Goal: Task Accomplishment & Management: Use online tool/utility

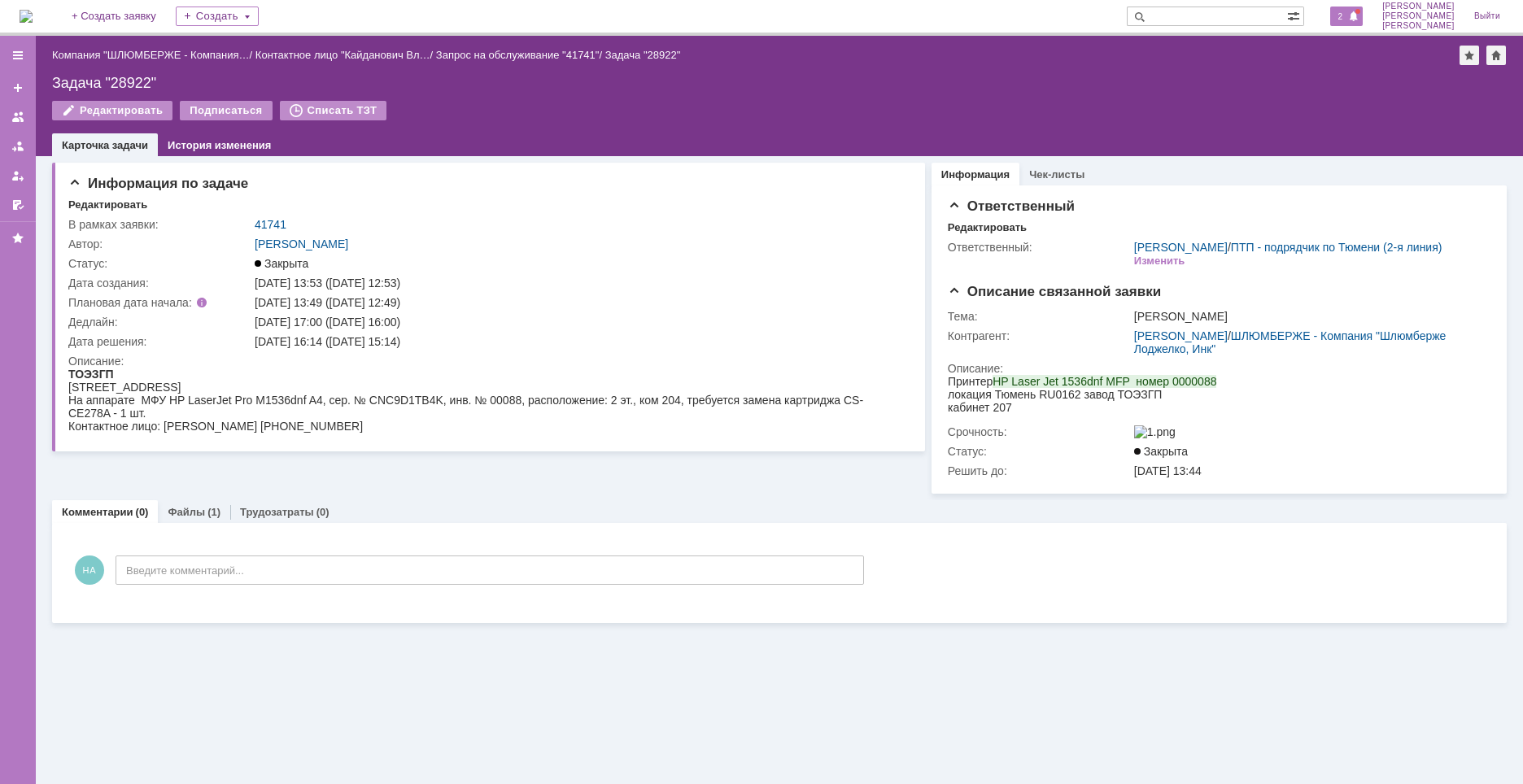
click at [1348, 13] on span "2" at bounding box center [1340, 16] width 15 height 11
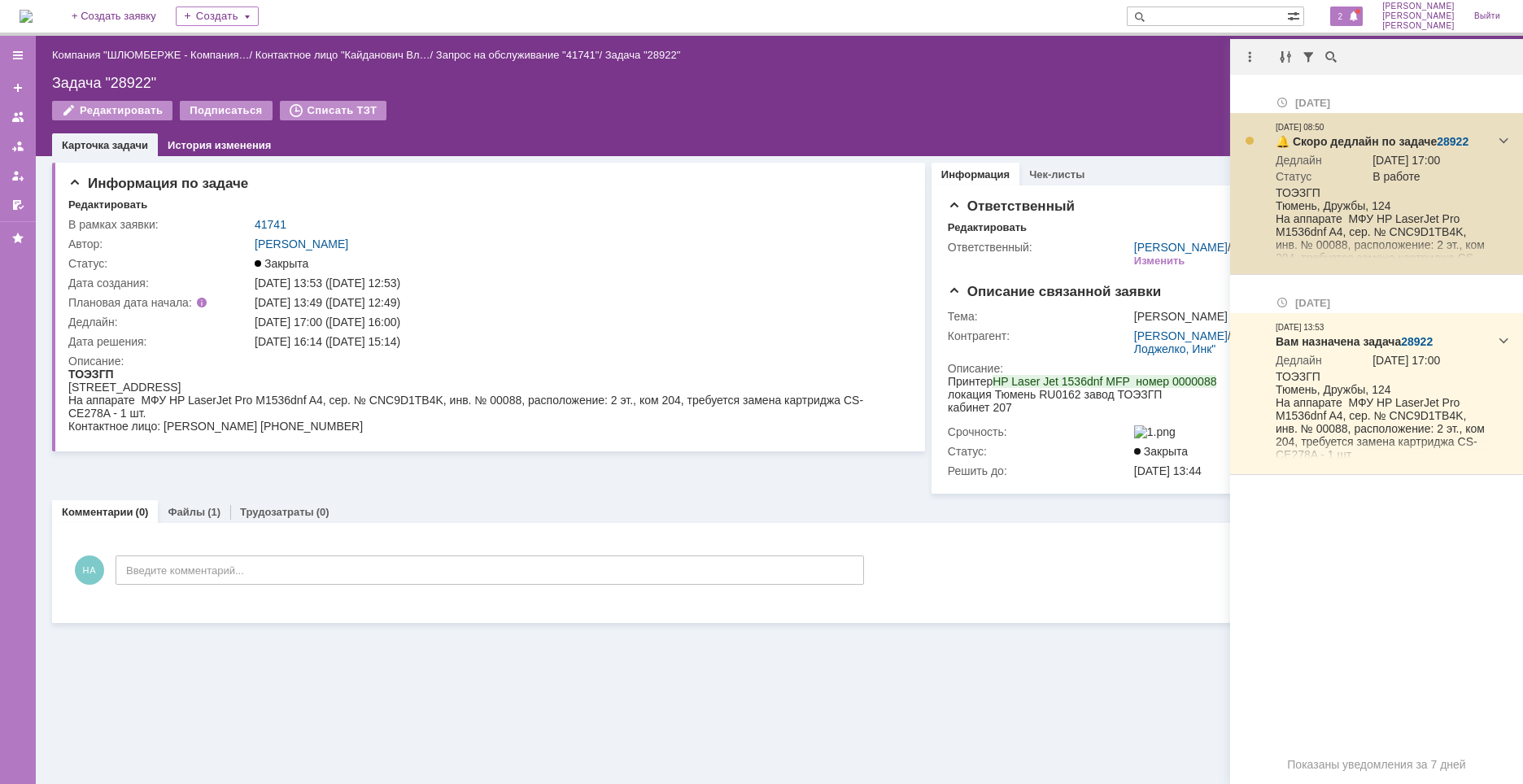
click at [1441, 139] on link "28922" at bounding box center [1452, 141] width 32 height 13
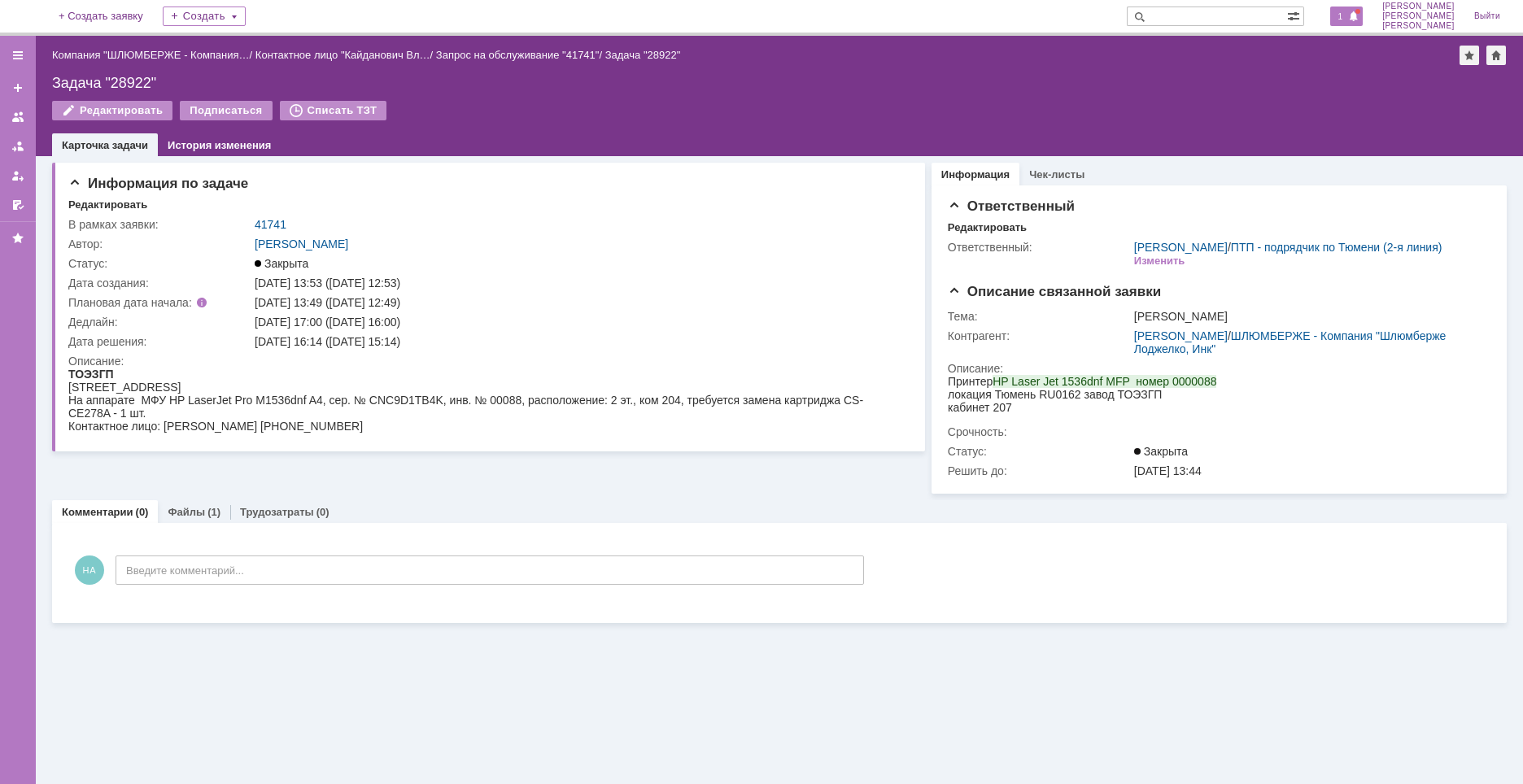
click at [1359, 11] on span at bounding box center [1353, 17] width 11 height 13
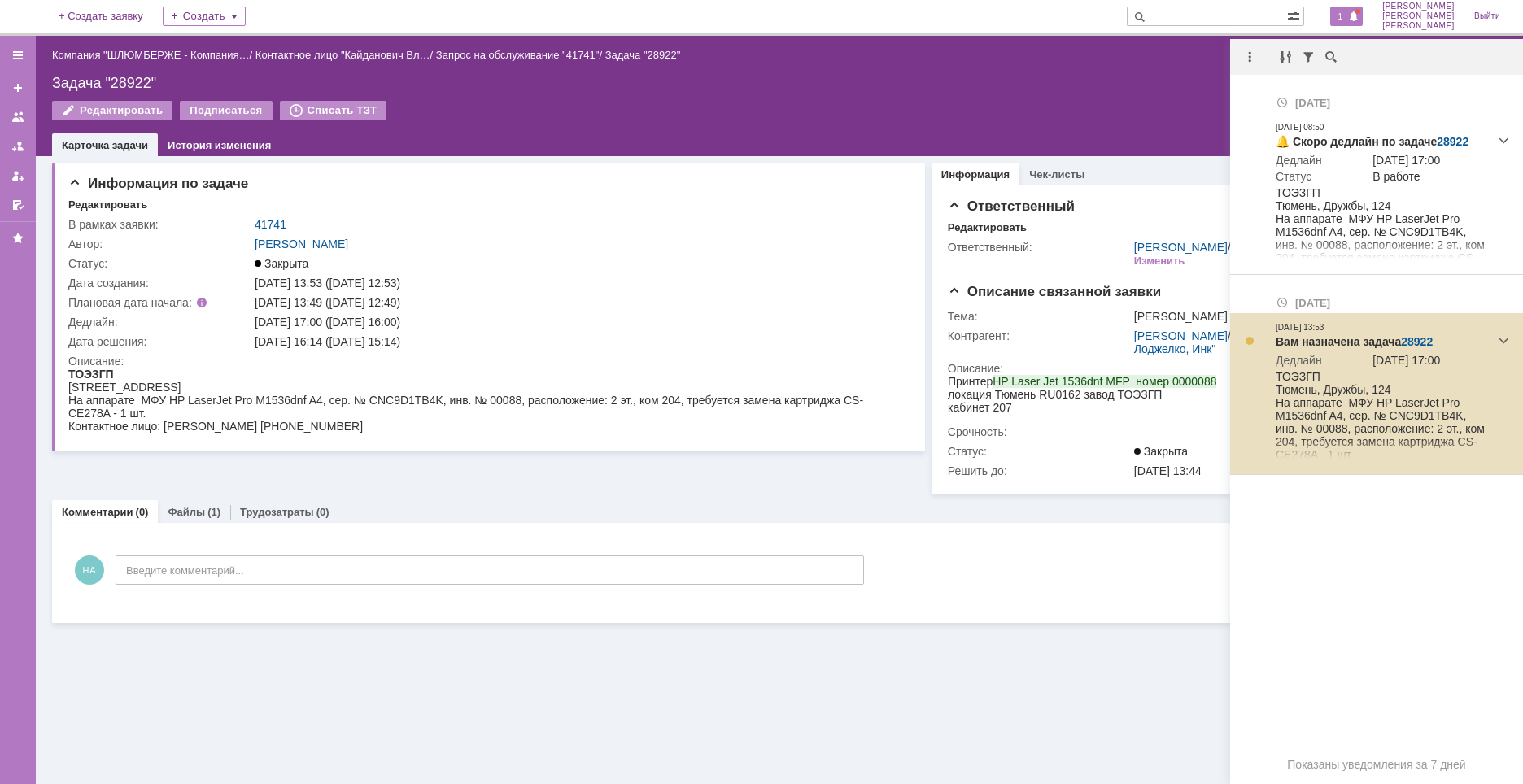
click at [1416, 337] on link "28922" at bounding box center [1416, 341] width 32 height 13
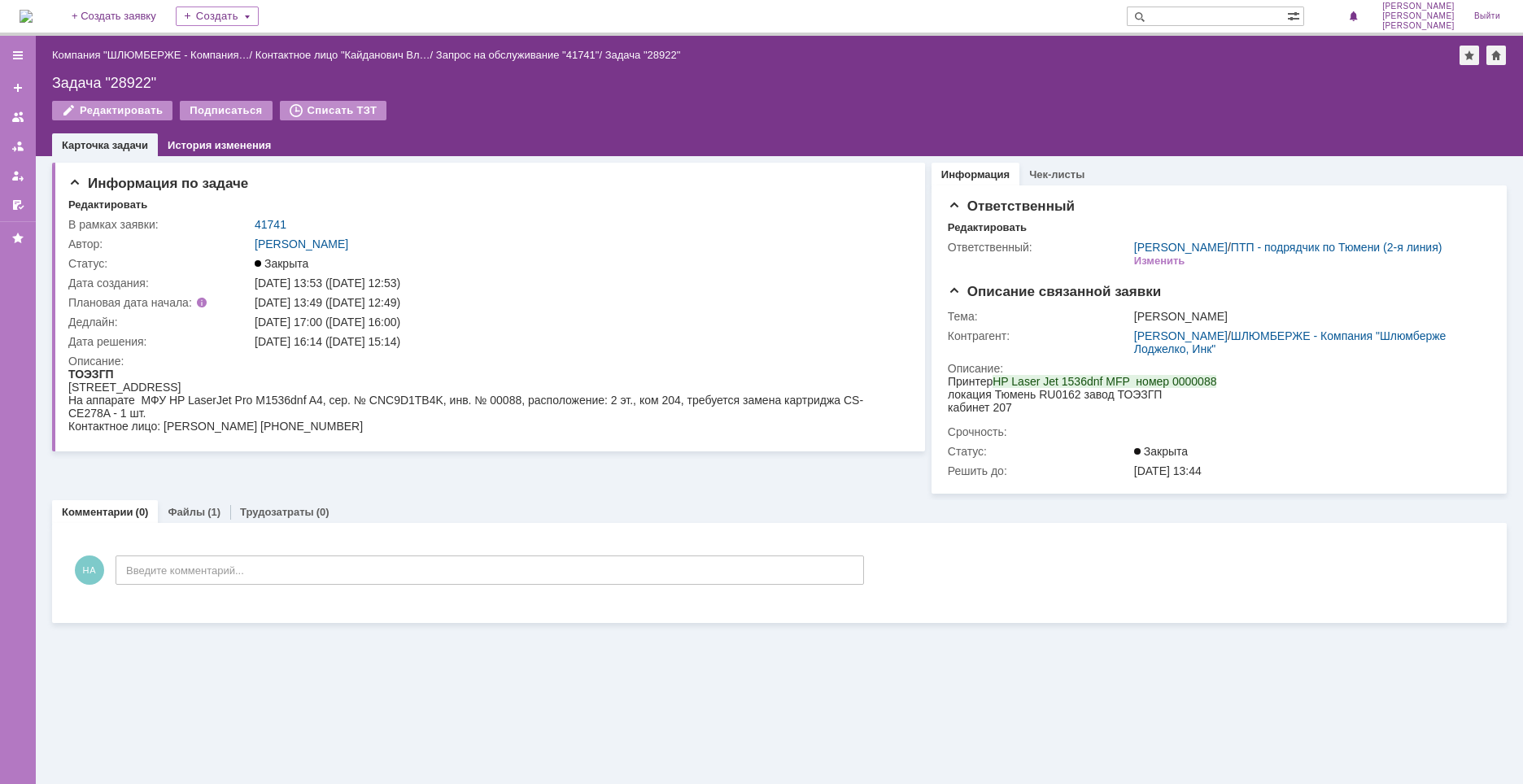
click at [33, 16] on img at bounding box center [26, 16] width 13 height 13
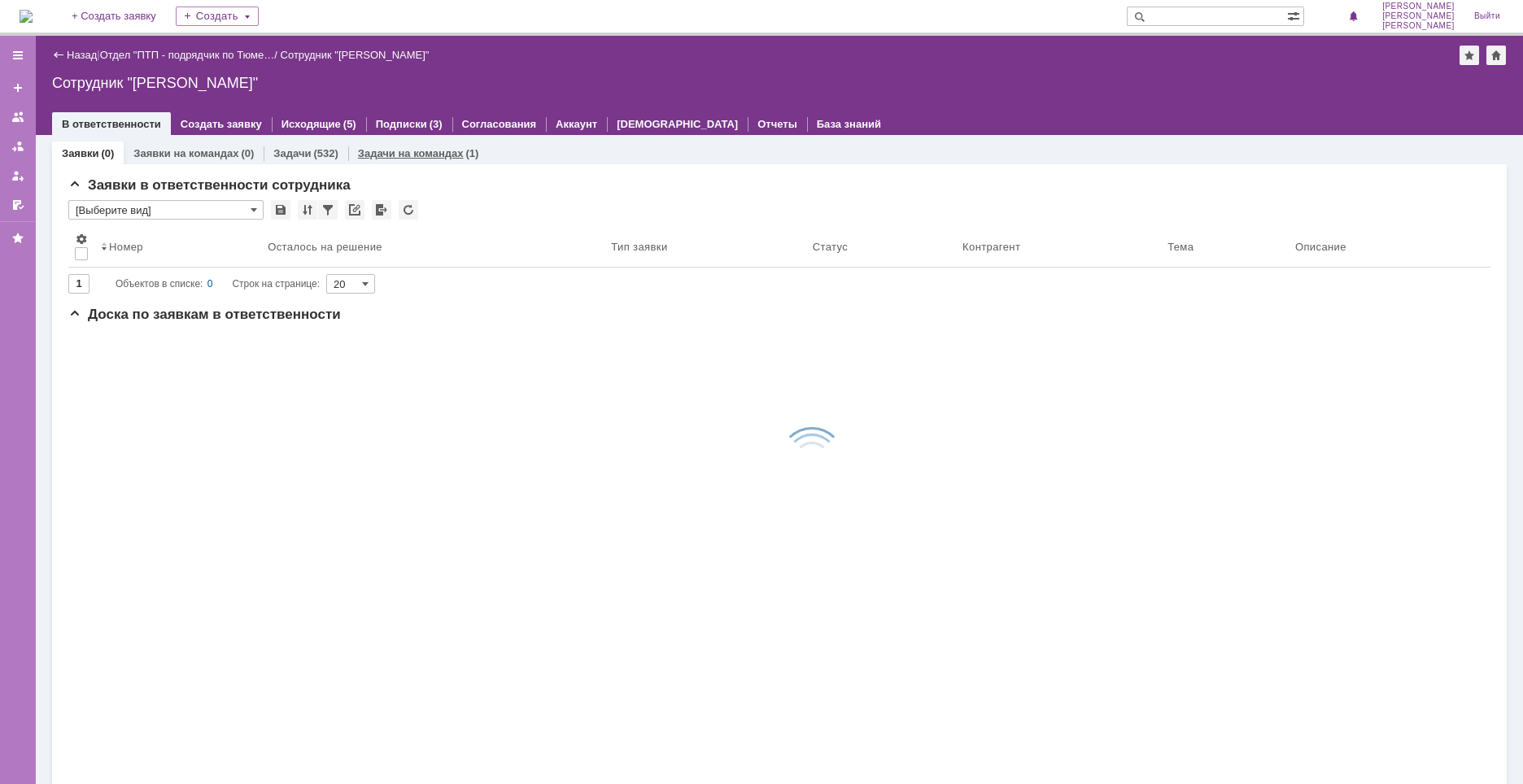
click at [413, 151] on link "Задачи на командах" at bounding box center [410, 153] width 106 height 12
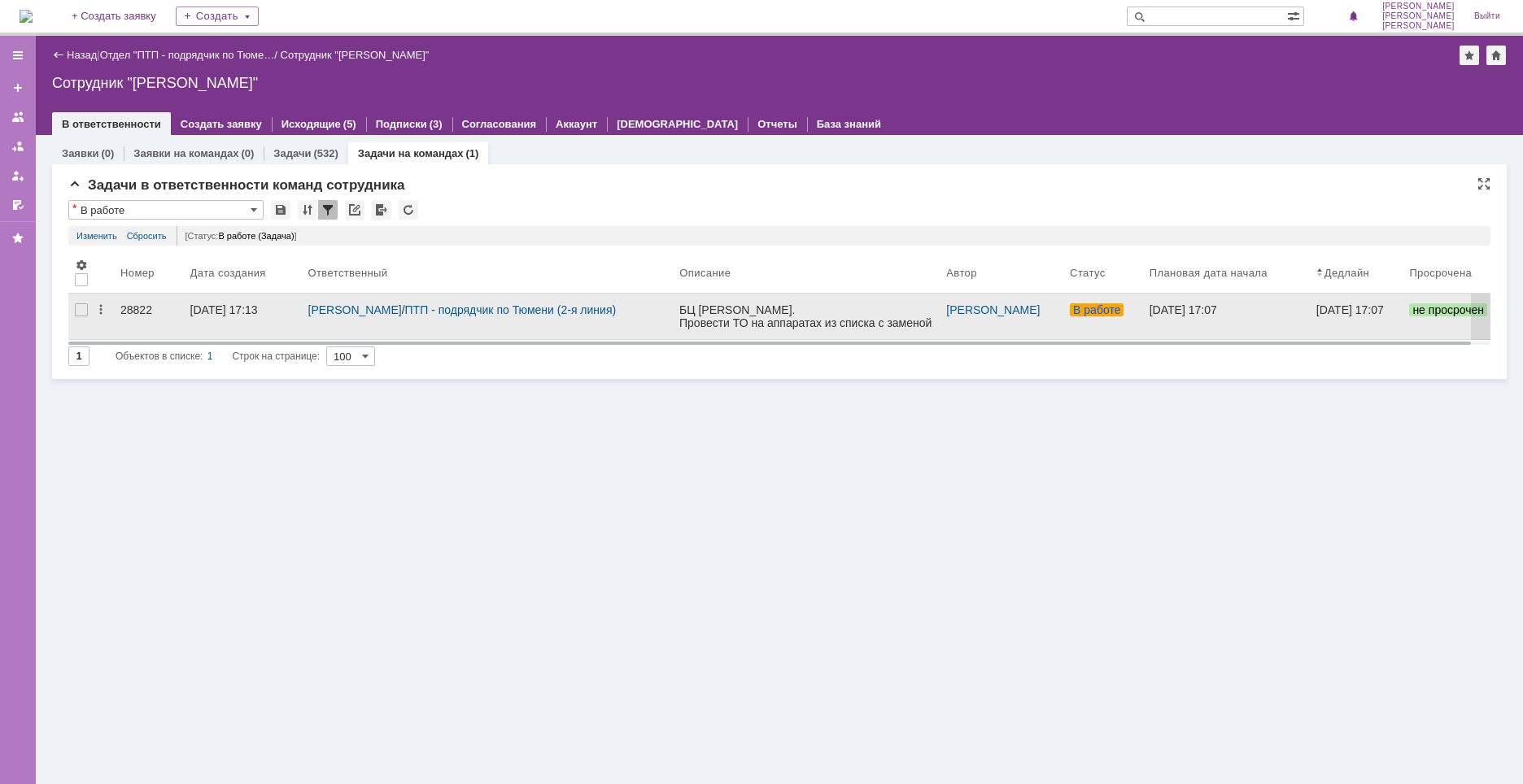
click at [135, 310] on div "28822" at bounding box center [149, 309] width 56 height 13
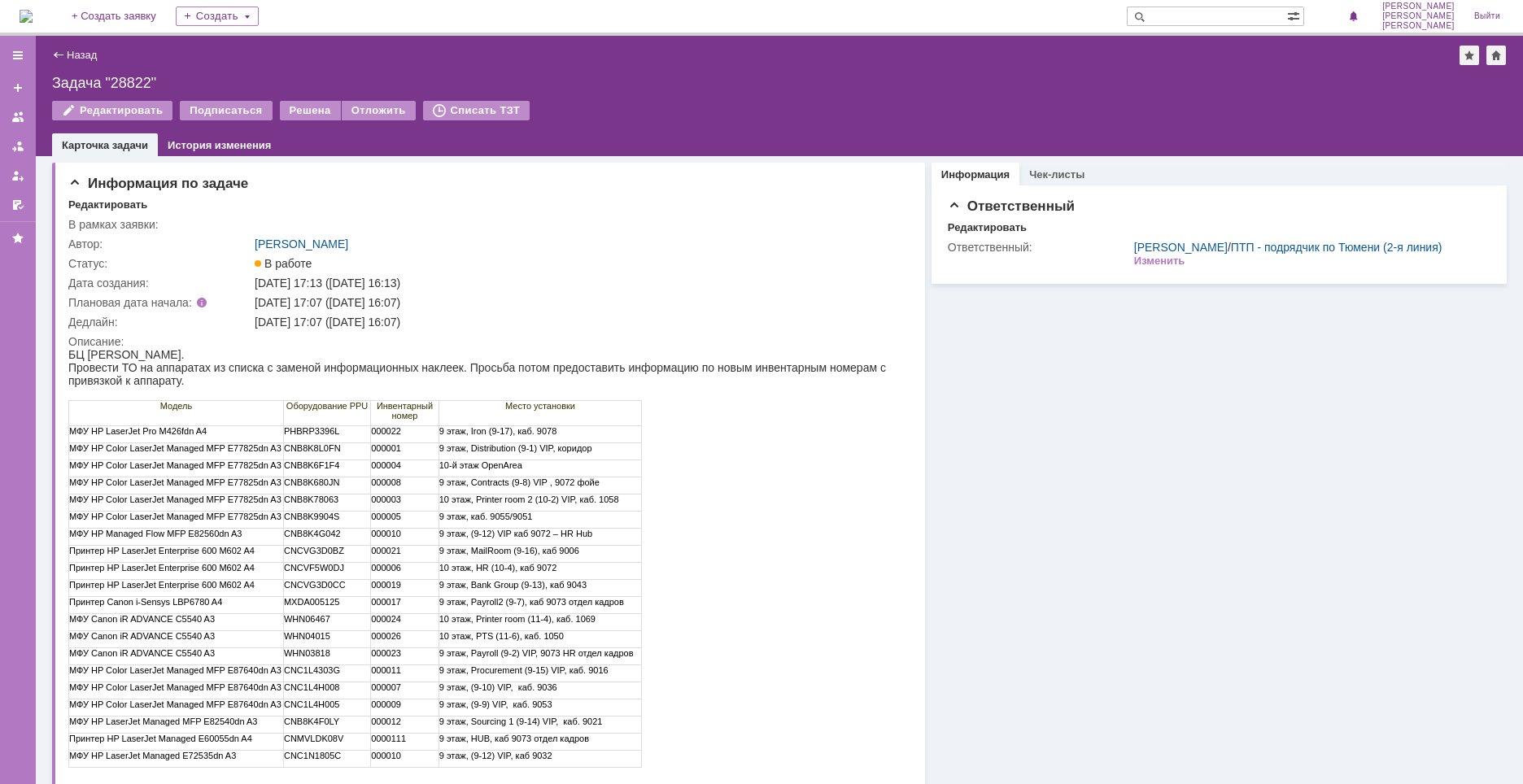
click at [1191, 578] on div "Информация Чек-листы Ответственный Редактировать Ответственный: Найденова Анаст…" at bounding box center [1215, 471] width 581 height 631
click at [131, 82] on div "Задача "28822"" at bounding box center [779, 83] width 1455 height 16
copy div "28822"
